Goal: Information Seeking & Learning: Find specific fact

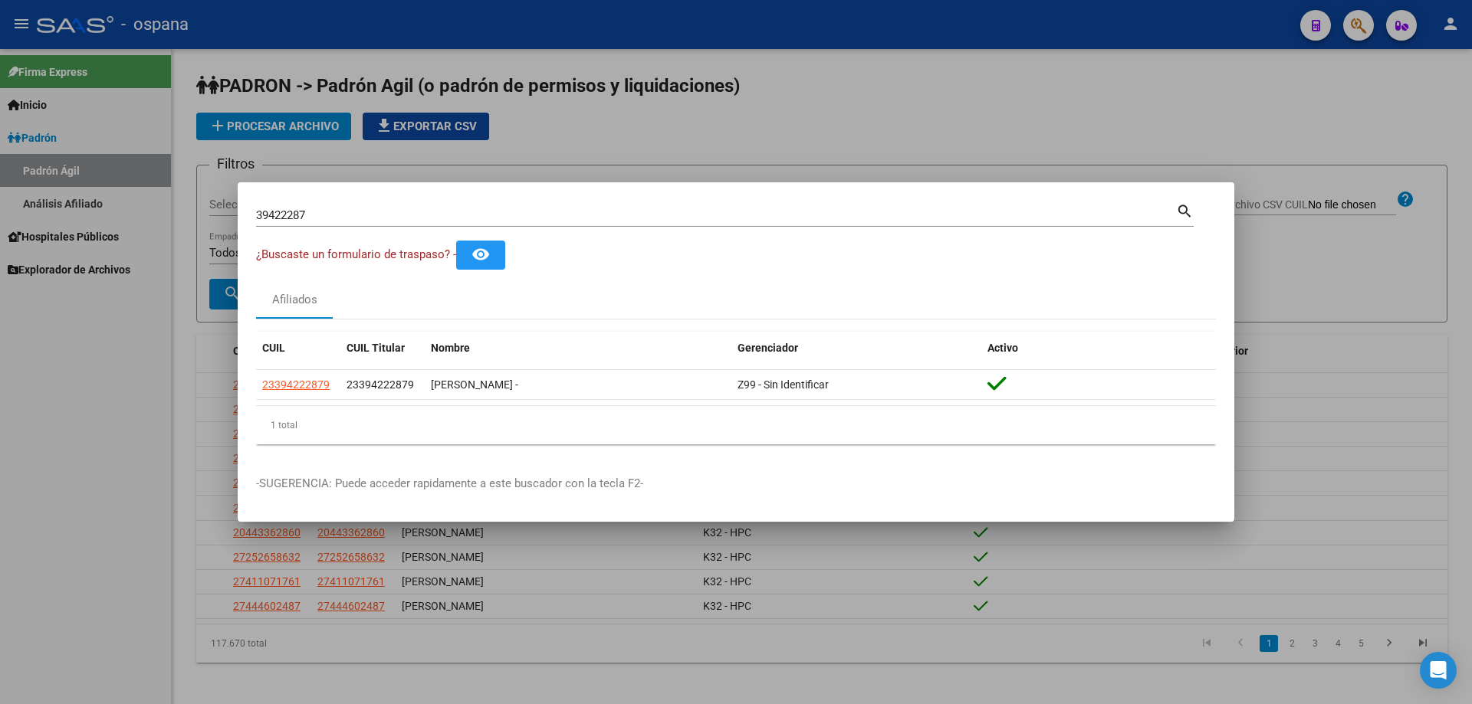
click at [609, 222] on div "39422287 Buscar (apellido, dni, [PERSON_NAME], nro traspaso, cuit, obra social)" at bounding box center [716, 215] width 920 height 23
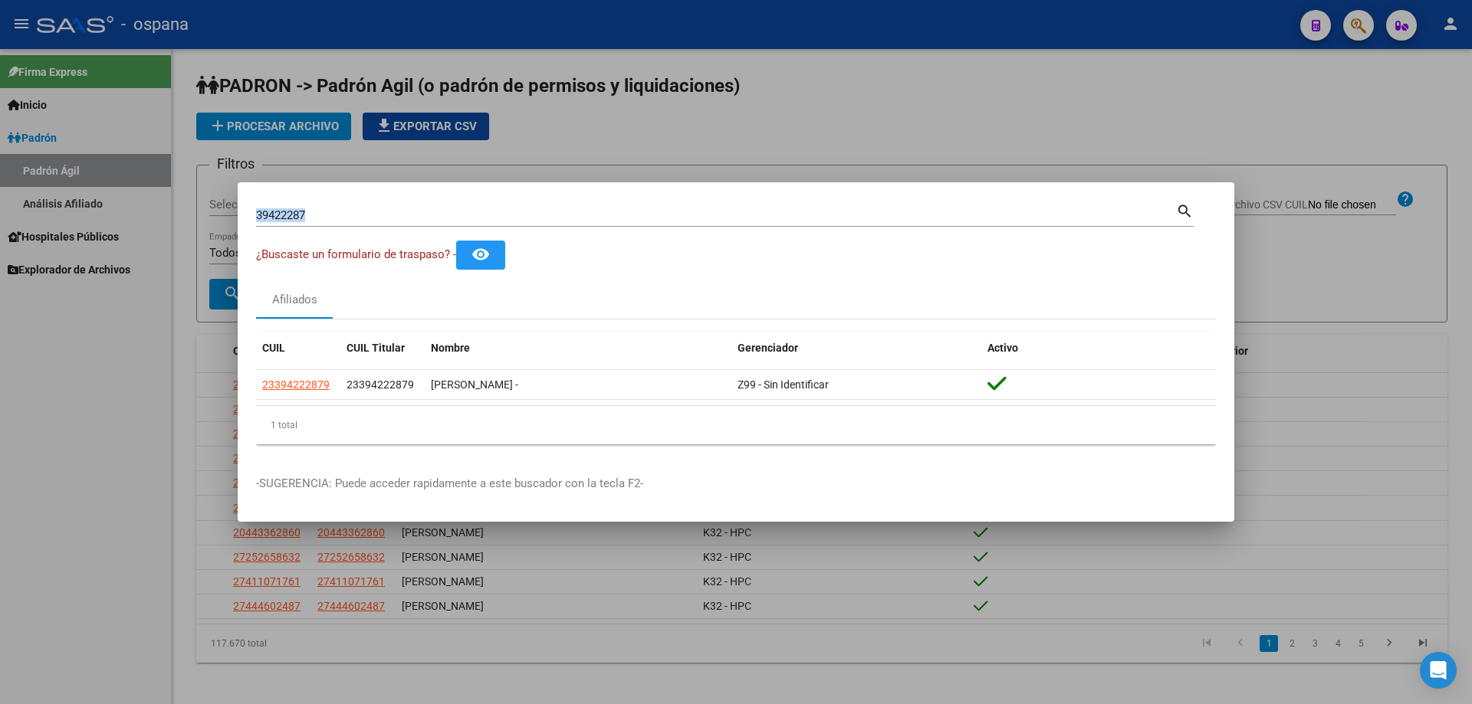
click at [609, 222] on div "39422287 Buscar (apellido, dni, [PERSON_NAME], nro traspaso, cuit, obra social)" at bounding box center [716, 215] width 920 height 23
click at [343, 214] on input "39422287" at bounding box center [716, 215] width 920 height 14
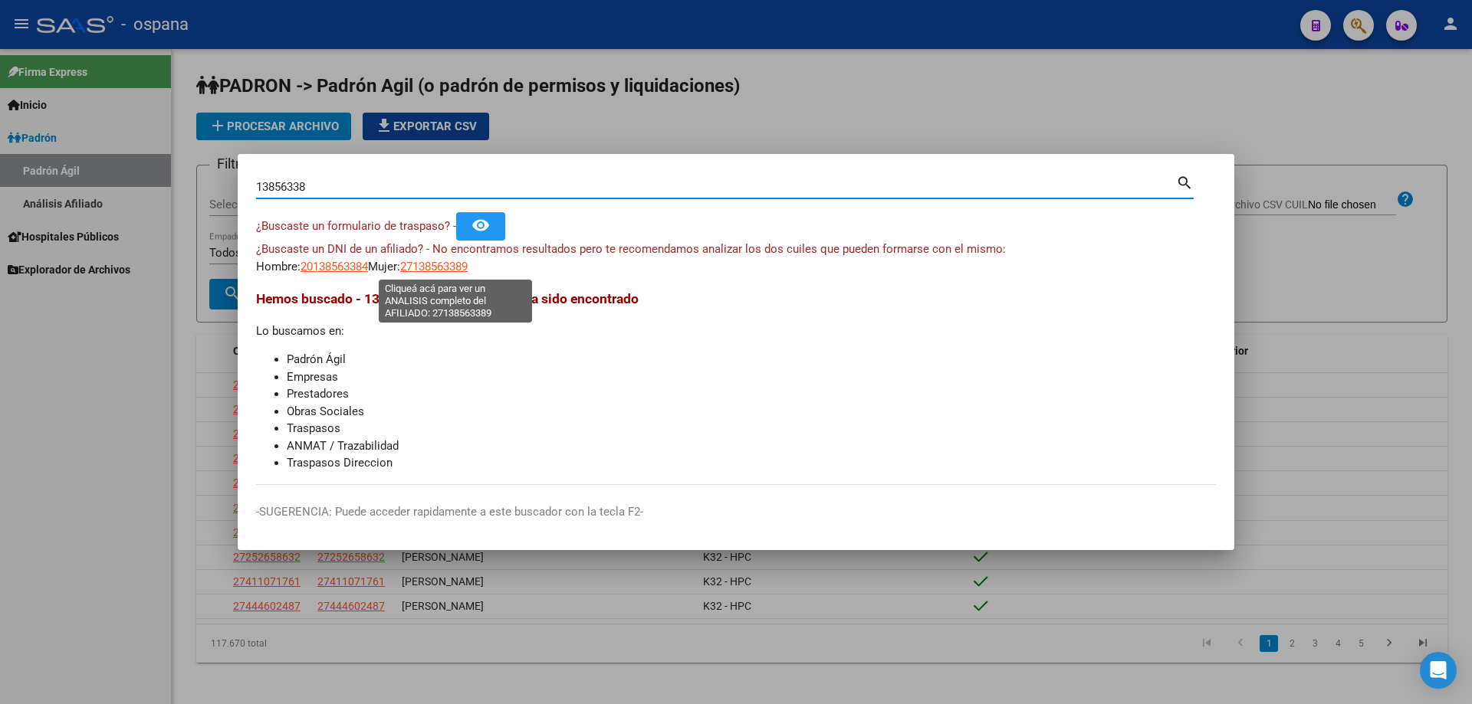
click at [427, 262] on span "27138563389" at bounding box center [433, 267] width 67 height 14
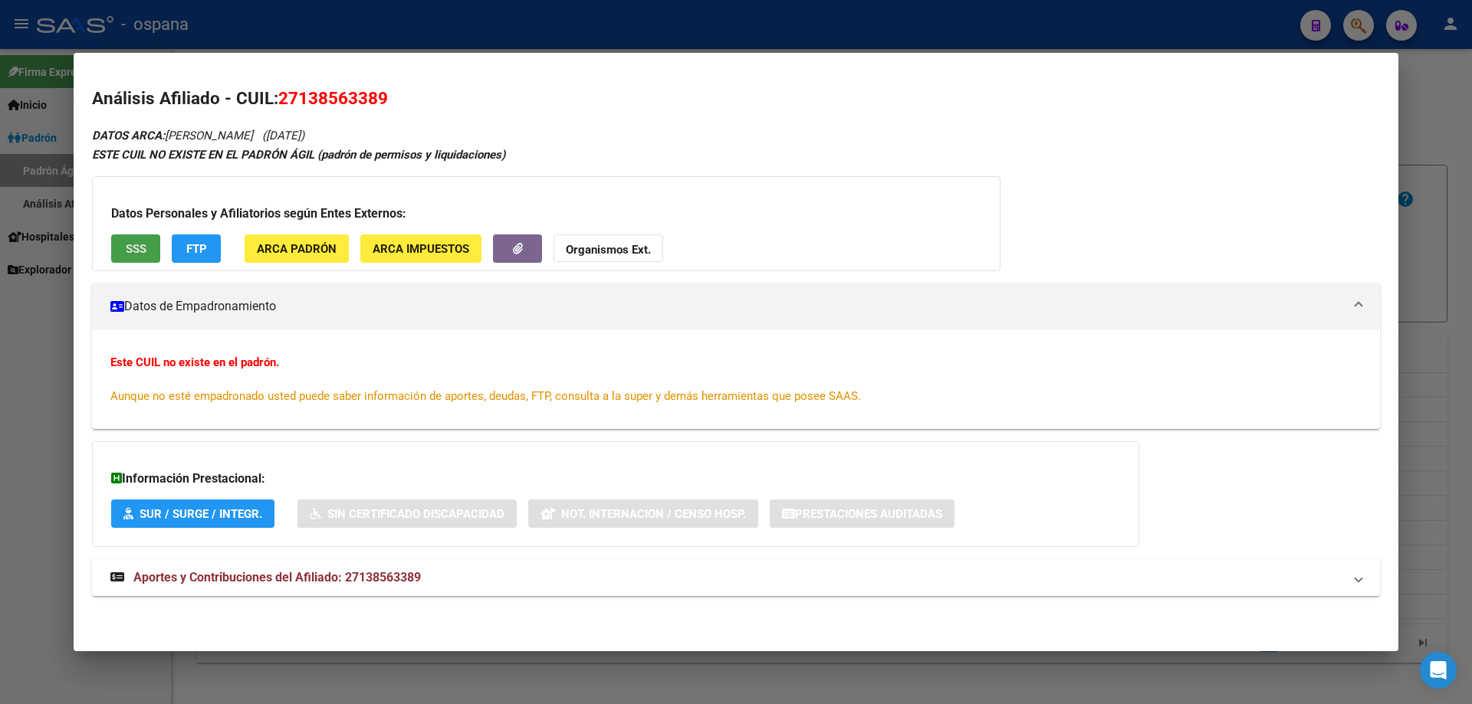
click at [147, 248] on button "SSS" at bounding box center [135, 249] width 49 height 28
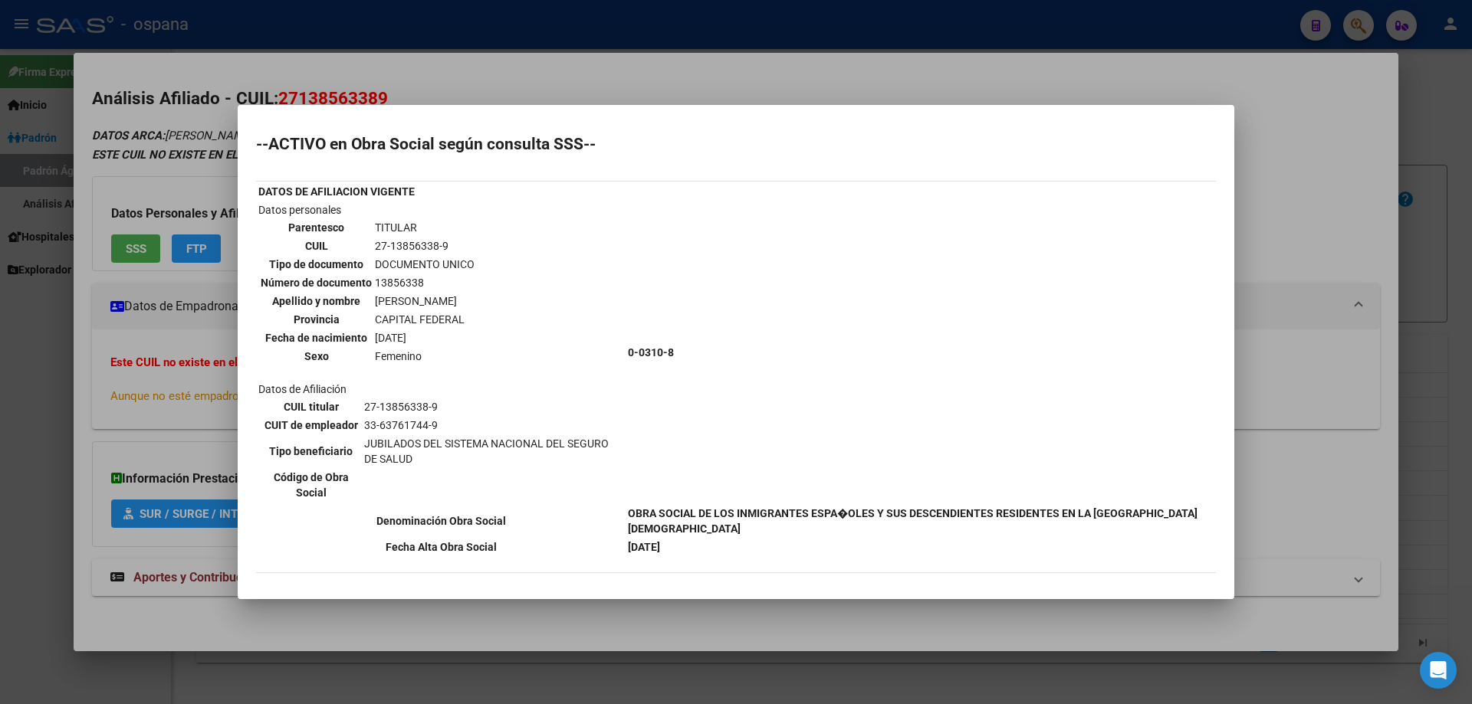
click at [1471, 468] on div at bounding box center [736, 352] width 1472 height 704
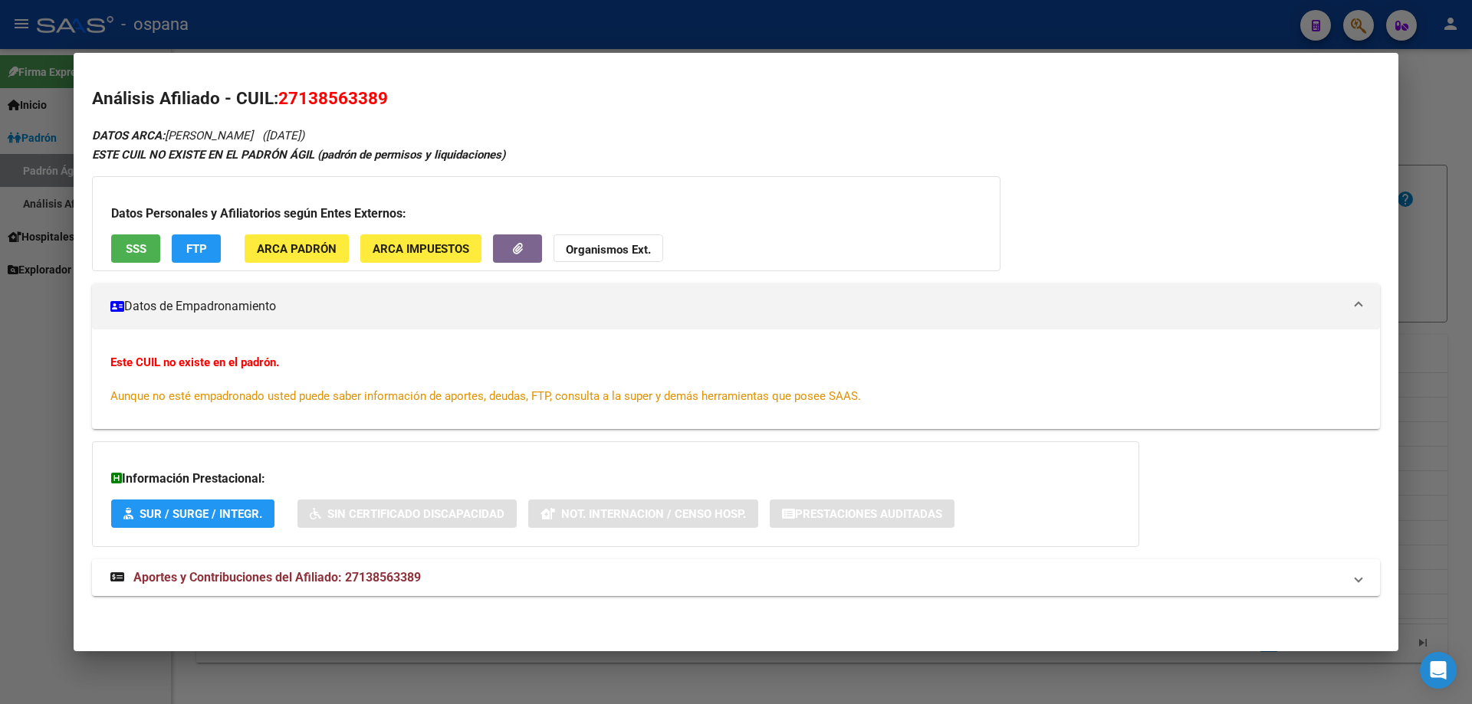
click at [1471, 373] on div at bounding box center [736, 352] width 1472 height 704
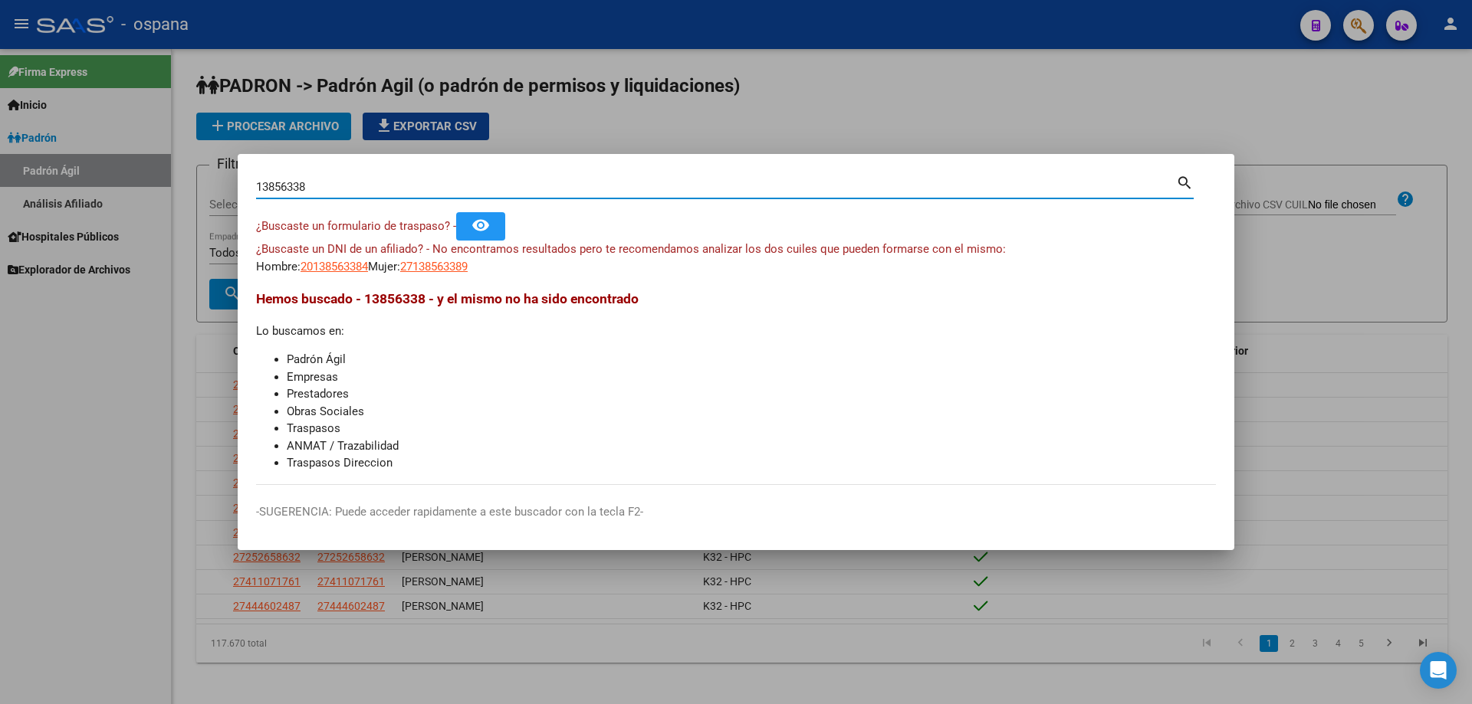
click at [427, 190] on input "13856338" at bounding box center [716, 187] width 920 height 14
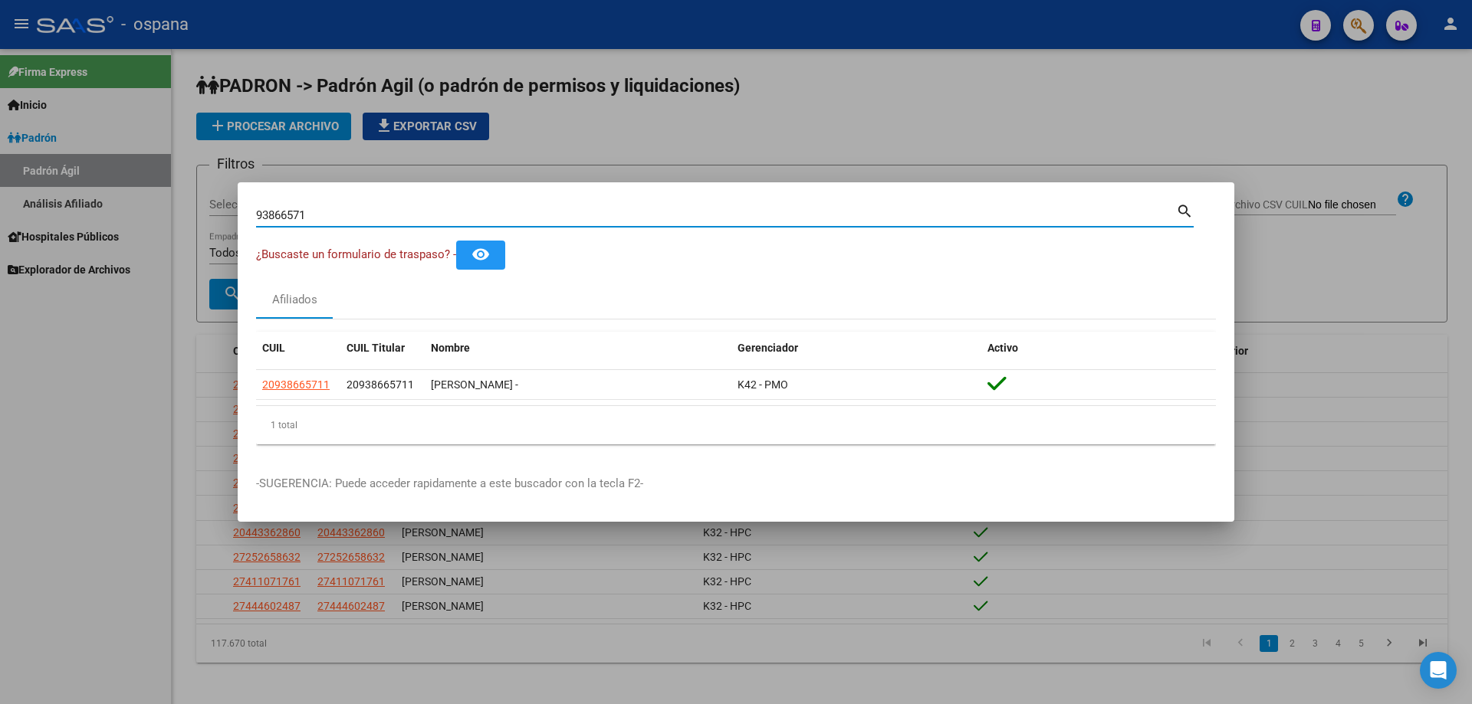
click at [336, 215] on input "93866571" at bounding box center [716, 215] width 920 height 14
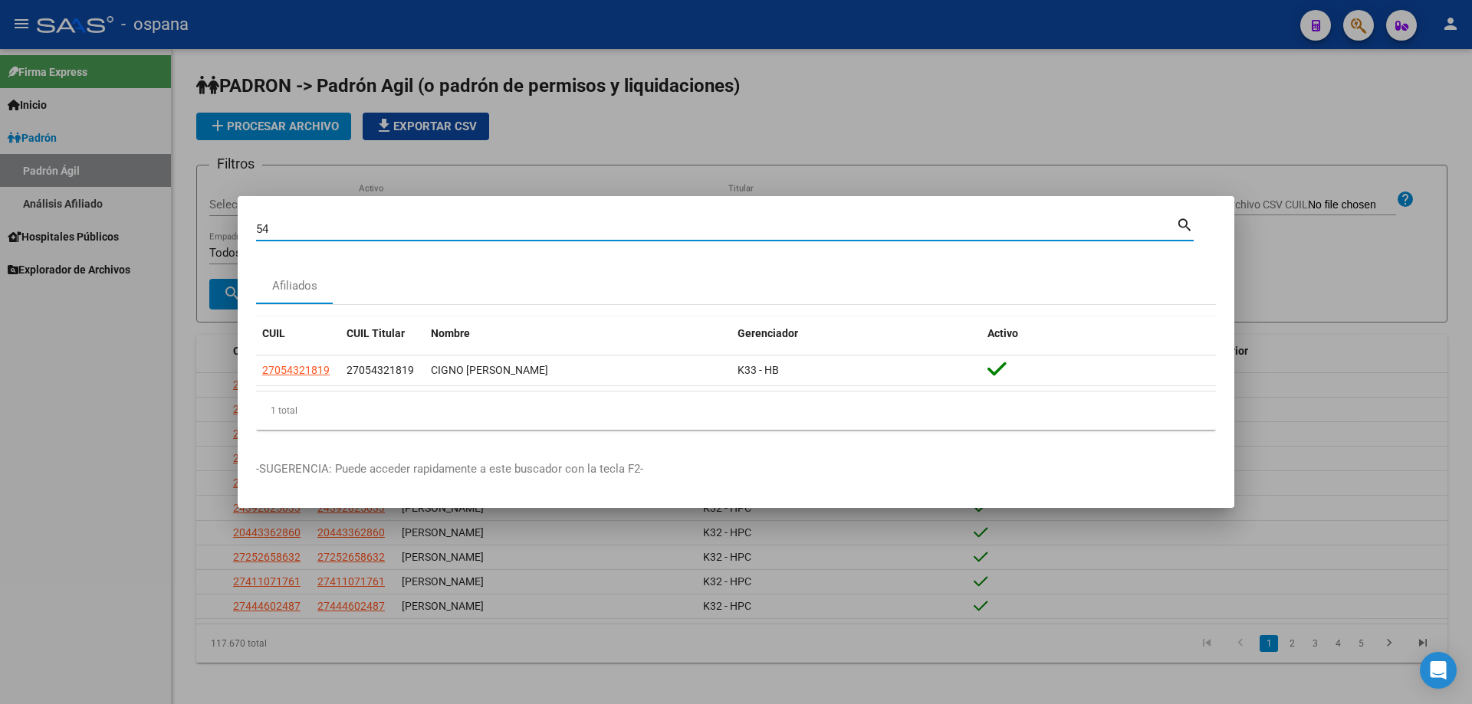
type input "5"
type input "32852494"
